Goal: Transaction & Acquisition: Purchase product/service

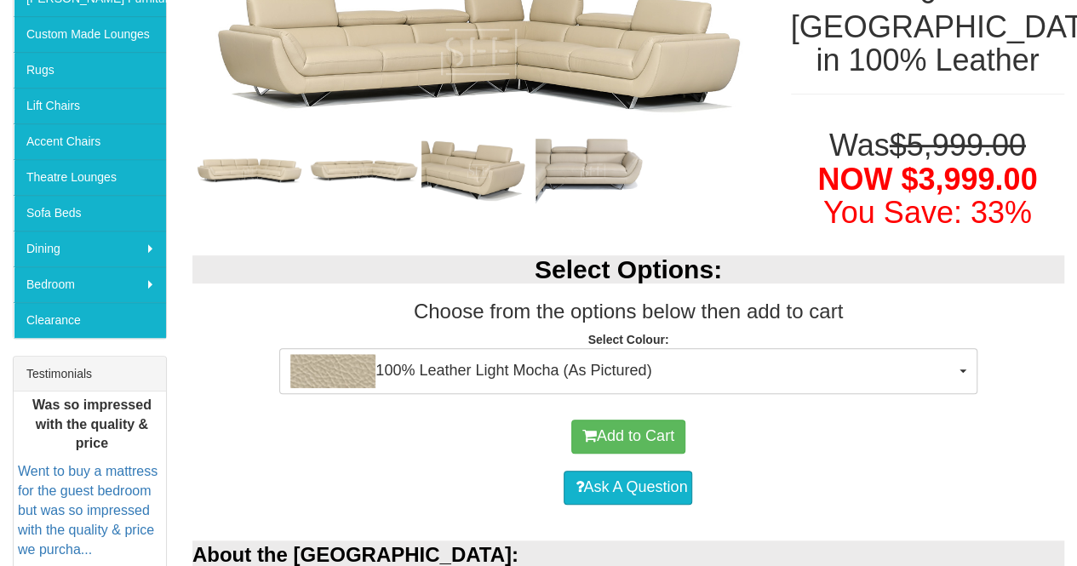
scroll to position [364, 0]
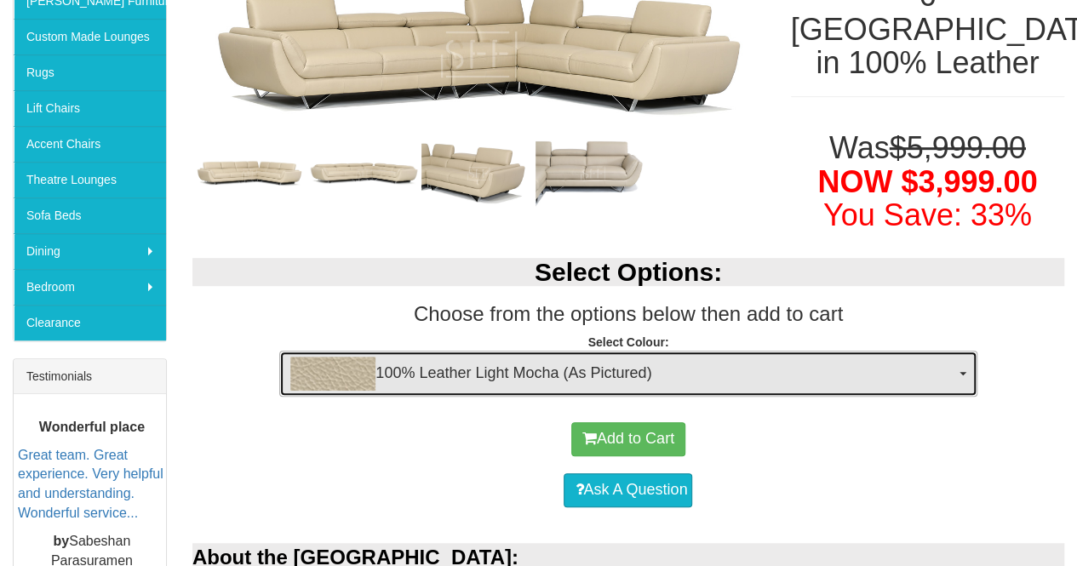
click at [955, 351] on button "100% Leather Light Mocha (As Pictured)" at bounding box center [627, 374] width 697 height 46
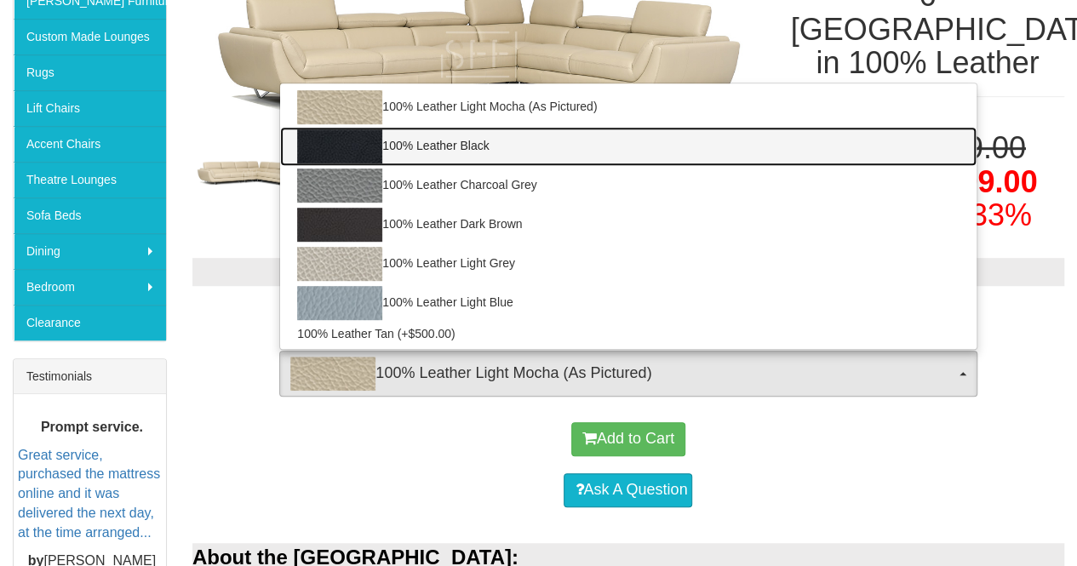
click at [459, 127] on link "100% Leather Black" at bounding box center [627, 146] width 695 height 39
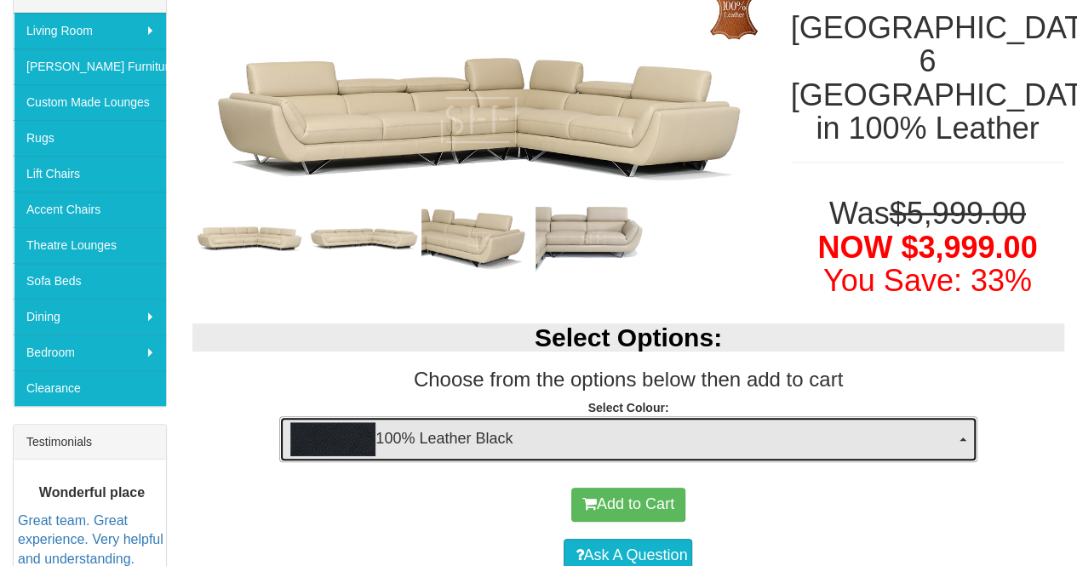
scroll to position [318, 0]
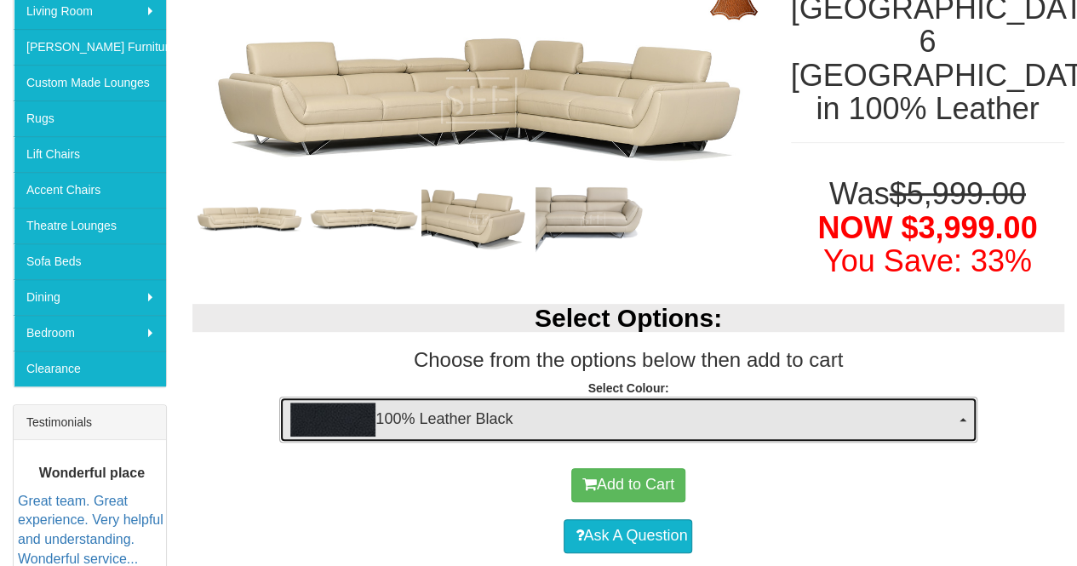
click at [369, 403] on img "button" at bounding box center [332, 420] width 85 height 34
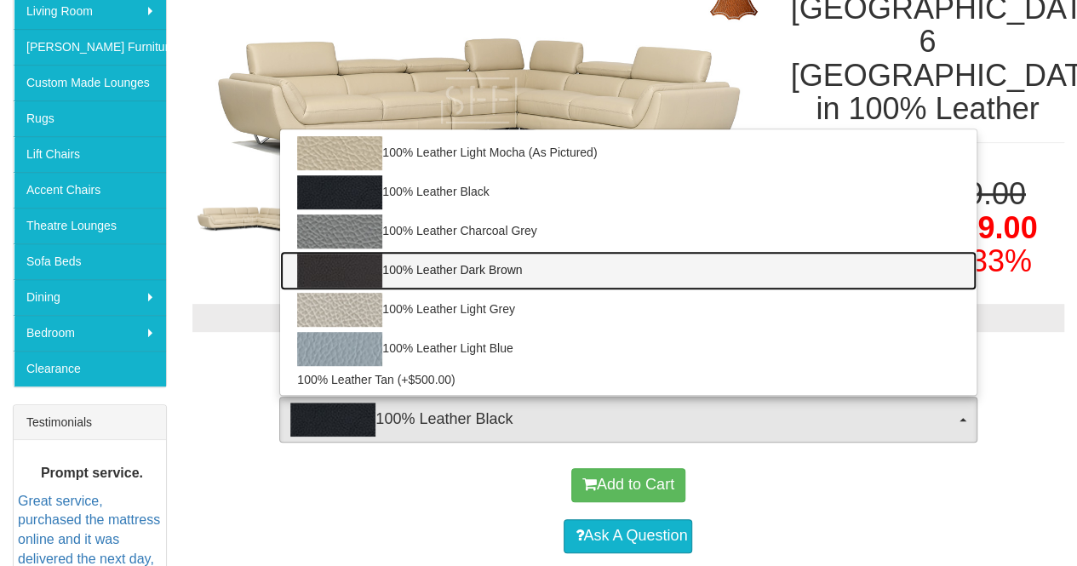
click at [424, 251] on link "100% Leather Dark Brown" at bounding box center [627, 270] width 695 height 39
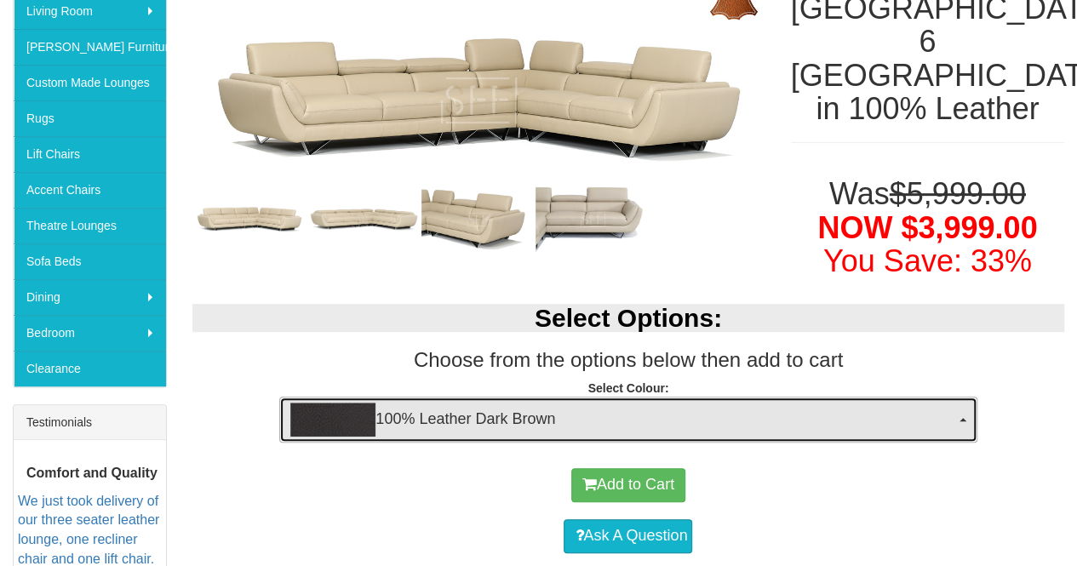
click at [455, 403] on span "100% Leather Dark Brown" at bounding box center [622, 420] width 664 height 34
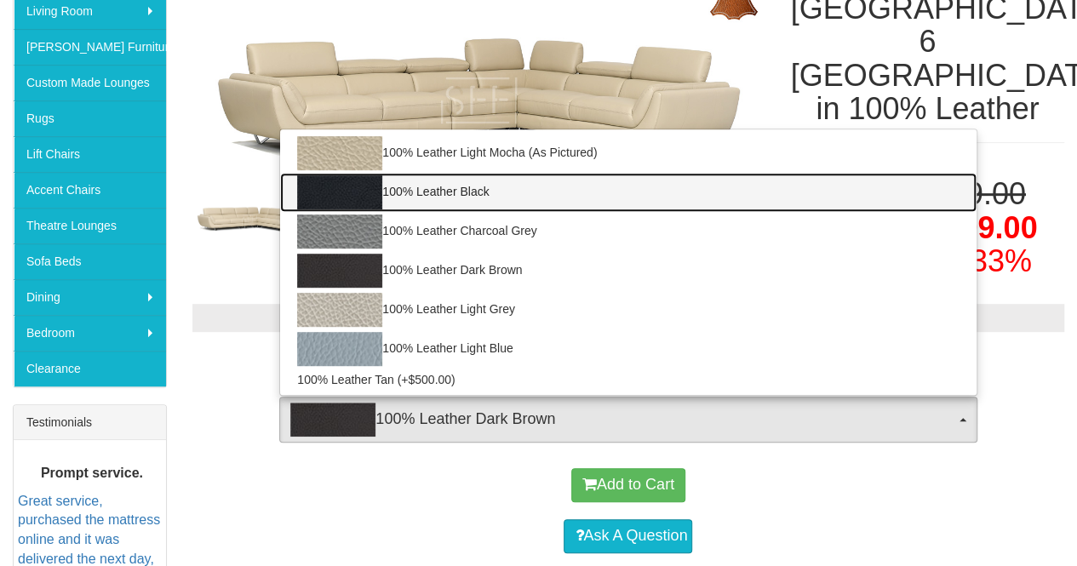
click at [460, 173] on link "100% Leather Black" at bounding box center [627, 192] width 695 height 39
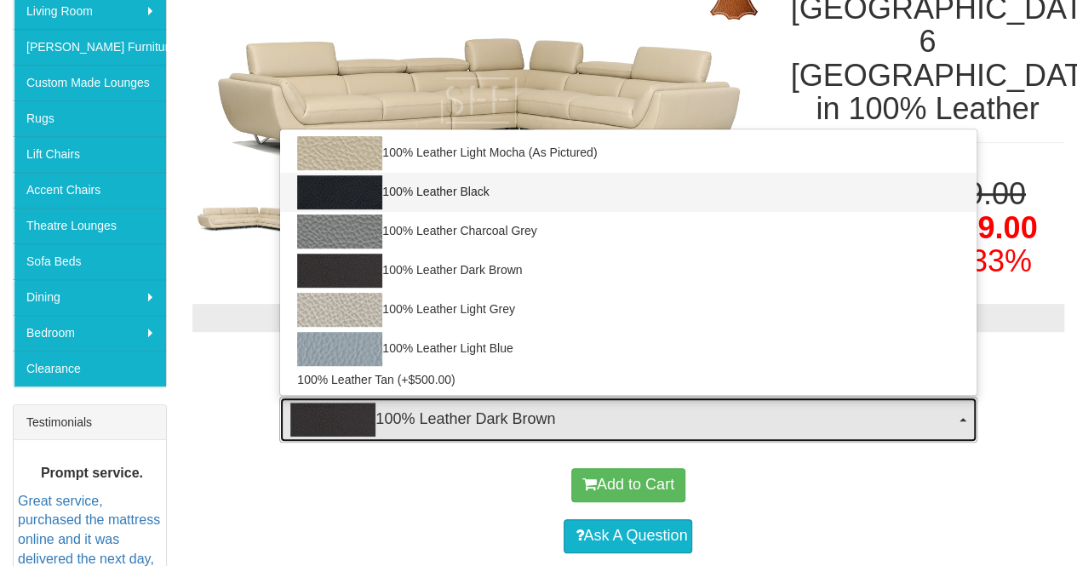
select select "1145"
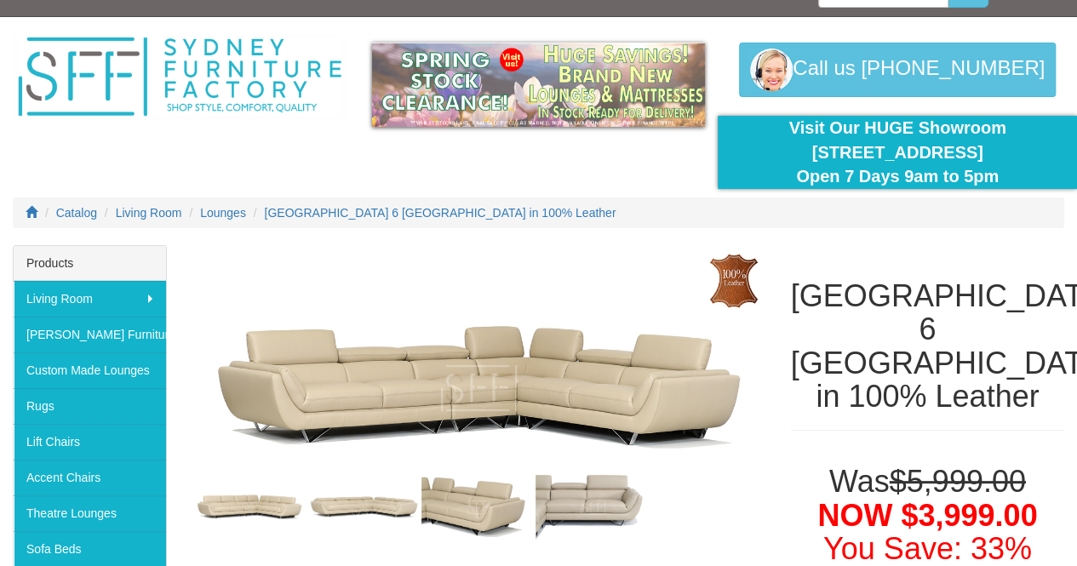
scroll to position [0, 0]
